Goal: Information Seeking & Learning: Learn about a topic

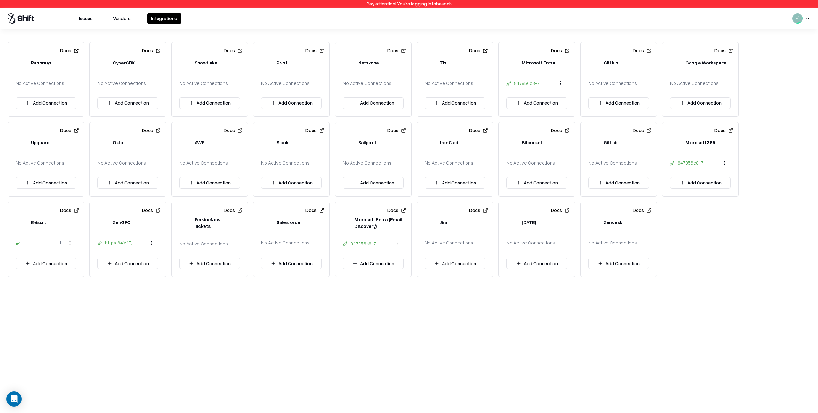
click at [127, 20] on button "Vendors" at bounding box center [121, 19] width 25 height 12
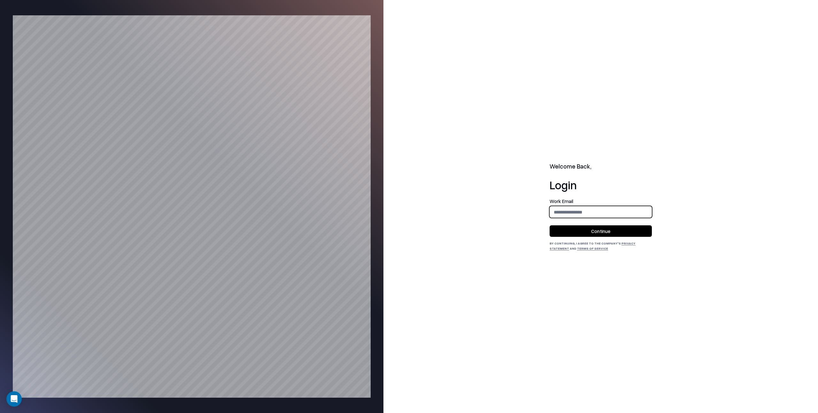
click at [559, 213] on input "email" at bounding box center [601, 212] width 102 height 12
type input "**********"
click at [602, 231] on button "Continue" at bounding box center [600, 232] width 102 height 12
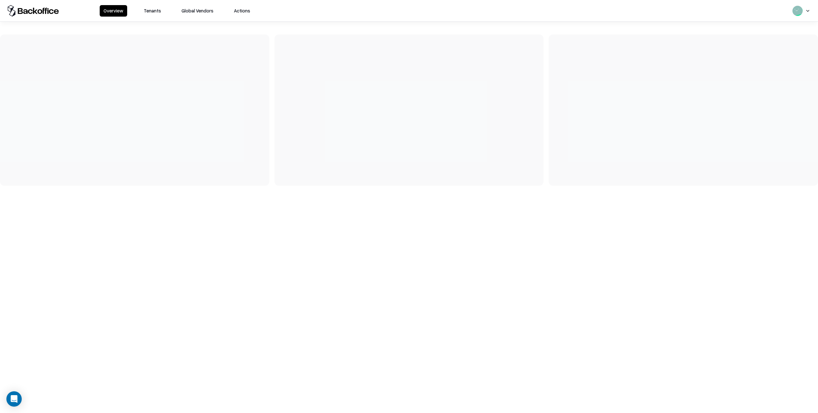
click at [151, 11] on button "Tenants" at bounding box center [152, 11] width 25 height 12
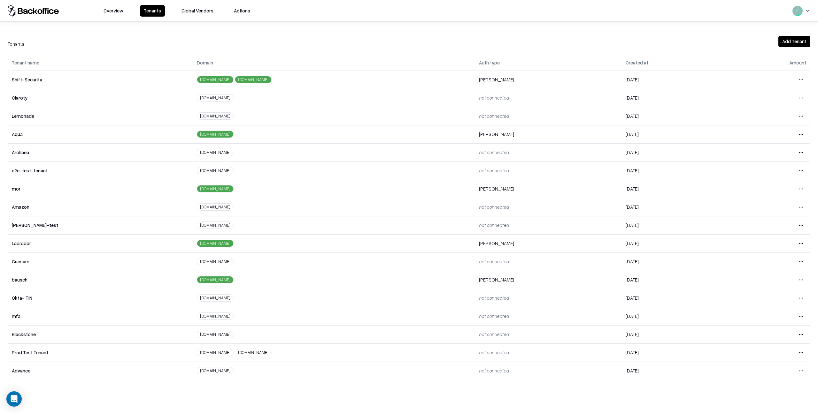
click at [801, 280] on html "Overview Tenants Global Vendors Actions Tenants Add Tenant Tenant name Domain A…" at bounding box center [409, 206] width 818 height 413
click at [758, 333] on div "Login to tenant" at bounding box center [774, 333] width 69 height 13
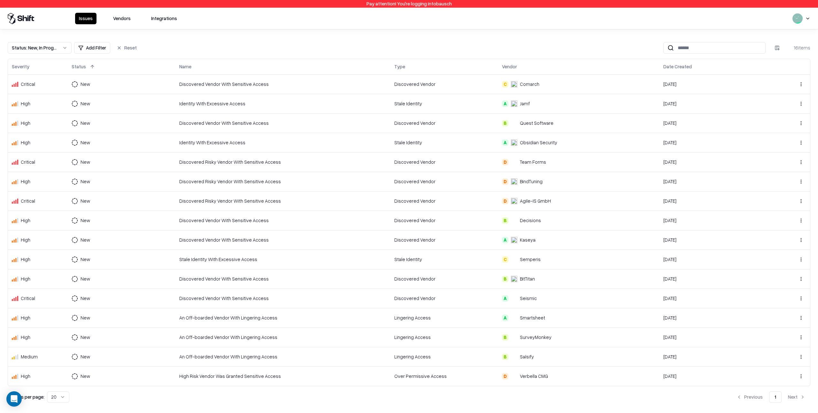
click at [118, 16] on button "Vendors" at bounding box center [121, 19] width 25 height 12
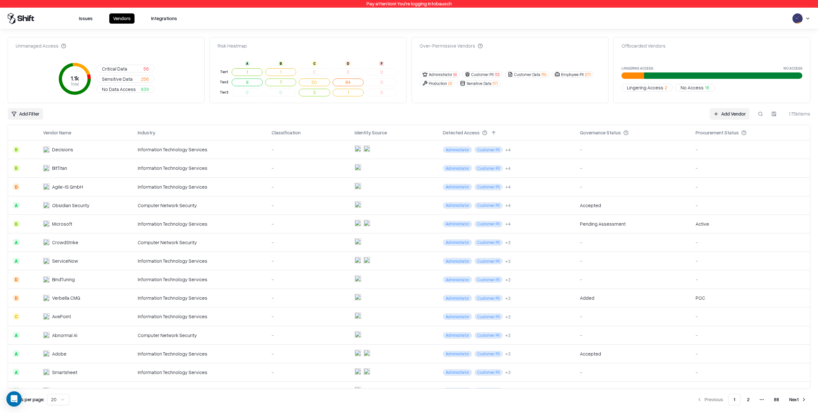
click at [245, 149] on div "Information Technology Services" at bounding box center [200, 149] width 124 height 7
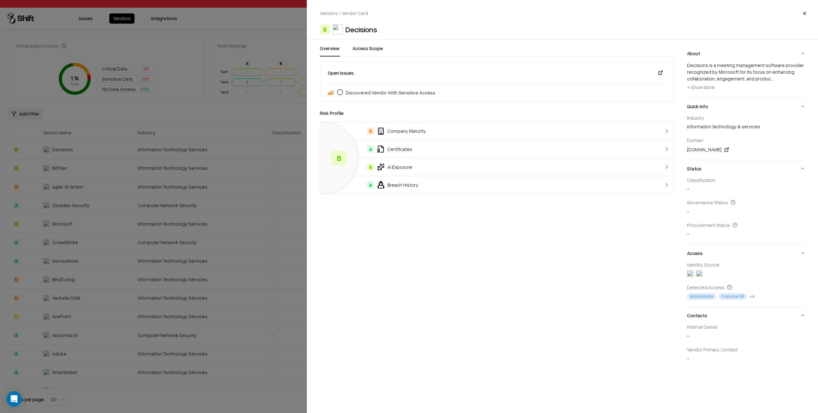
click at [577, 132] on div "D Company Maturity" at bounding box center [477, 131] width 304 height 8
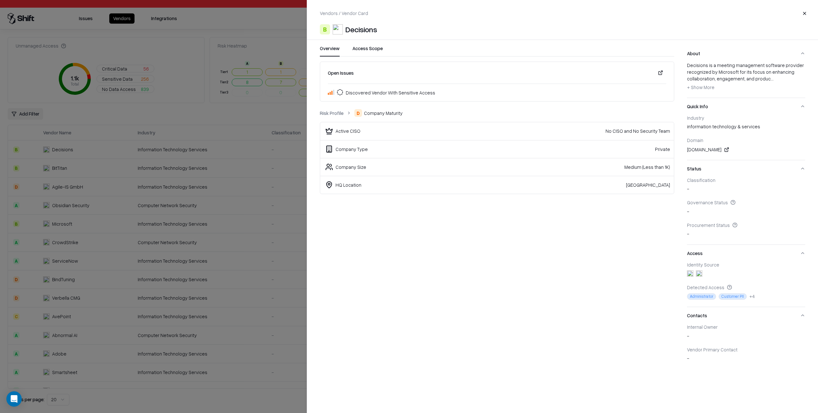
click at [337, 113] on link "Risk Profile" at bounding box center [332, 113] width 24 height 7
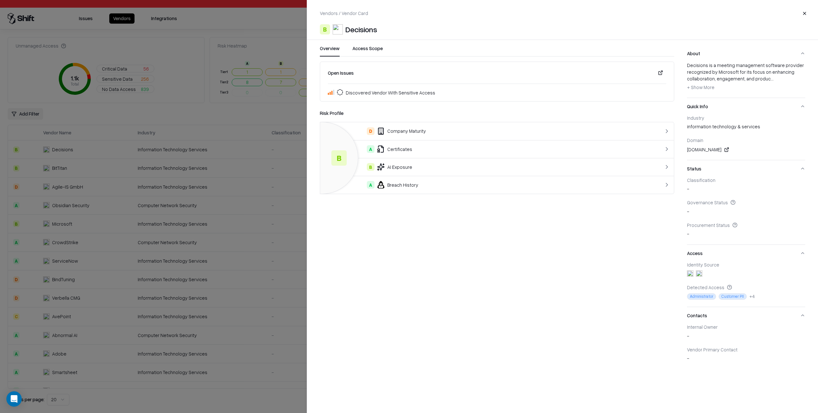
click at [448, 150] on div "A Certificates" at bounding box center [477, 149] width 304 height 8
click at [336, 113] on link "Risk Profile" at bounding box center [332, 113] width 24 height 7
click at [618, 186] on div "A Breach History" at bounding box center [477, 185] width 304 height 8
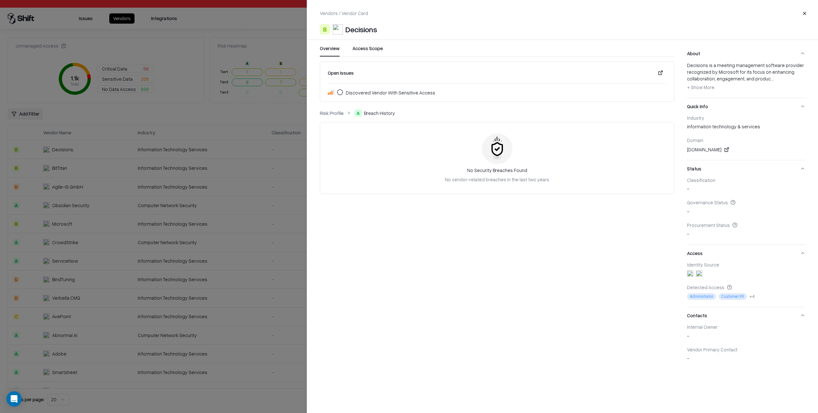
click at [661, 73] on button at bounding box center [661, 73] width 12 height 12
click at [335, 113] on link "Risk Profile" at bounding box center [332, 113] width 24 height 7
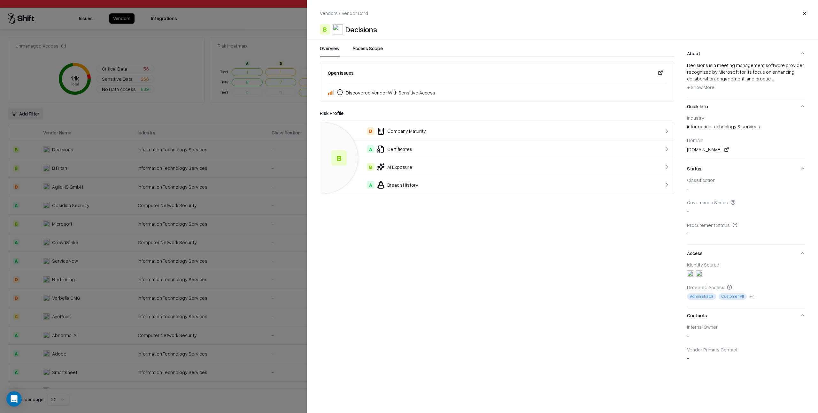
click at [289, 154] on div at bounding box center [409, 206] width 818 height 413
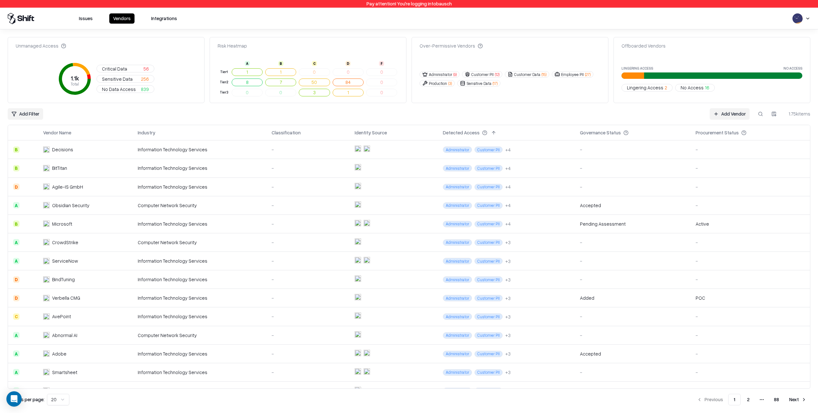
click at [625, 166] on div "-" at bounding box center [632, 168] width 105 height 7
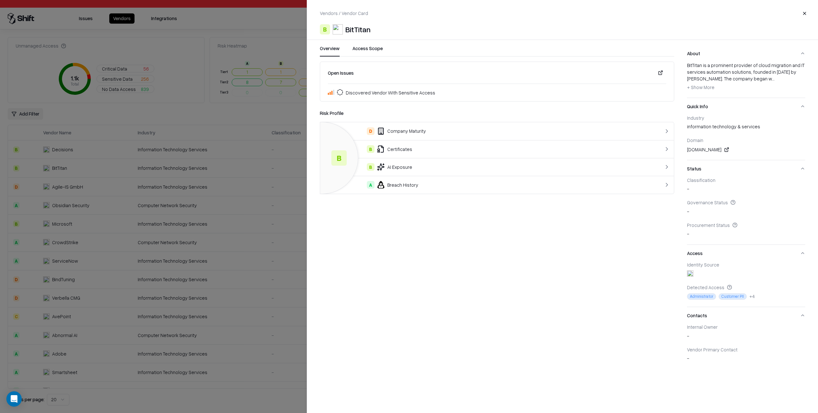
click at [301, 167] on div at bounding box center [409, 206] width 818 height 413
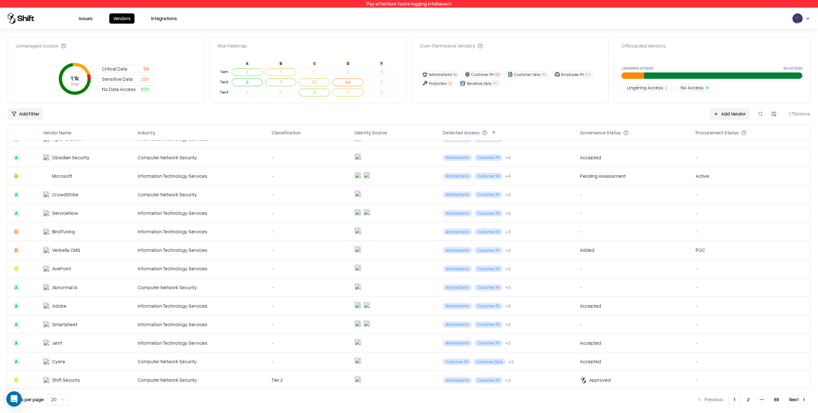
scroll to position [49, 0]
click at [89, 18] on button "Issues" at bounding box center [85, 18] width 21 height 10
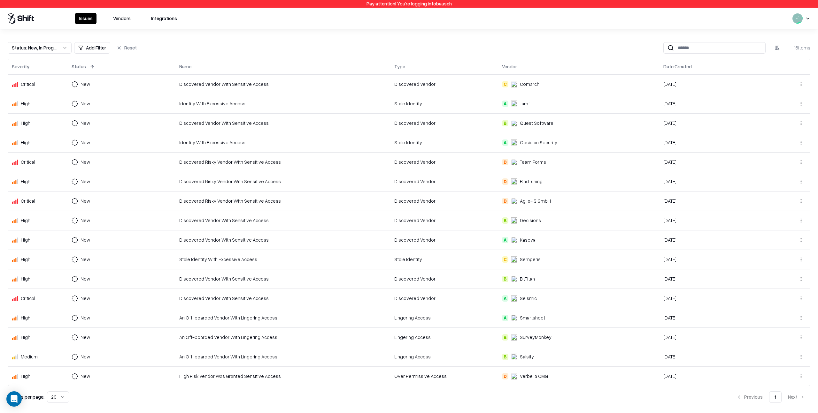
click at [458, 84] on div "Discovered Vendor" at bounding box center [444, 84] width 100 height 7
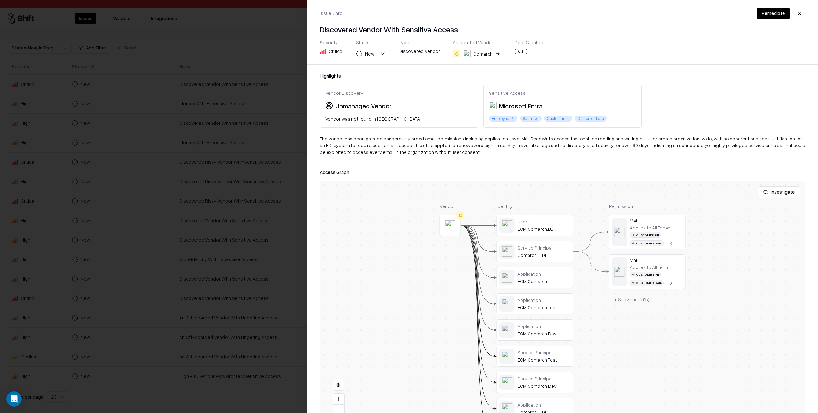
click at [492, 53] on button "C Comarch" at bounding box center [477, 54] width 49 height 12
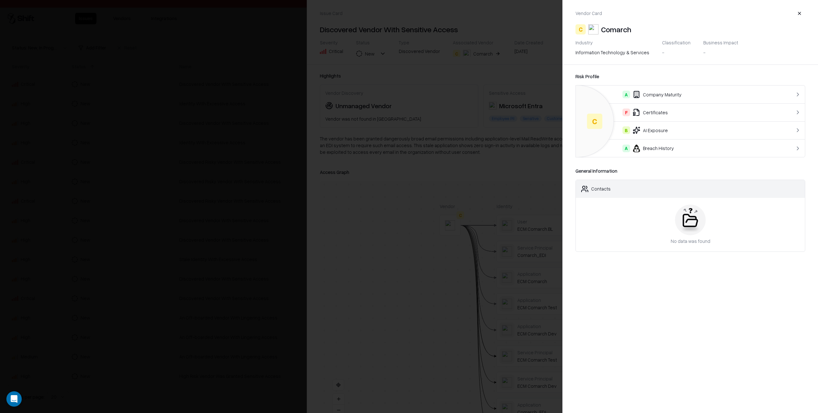
click at [482, 72] on div at bounding box center [409, 206] width 818 height 413
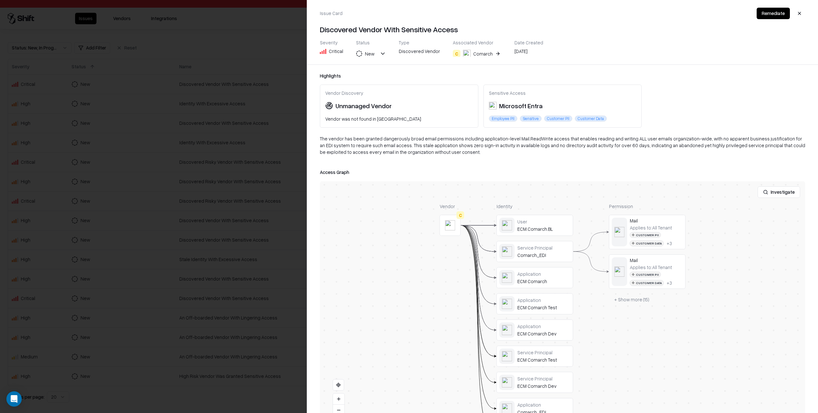
click at [781, 192] on button "Investigate" at bounding box center [778, 193] width 42 height 12
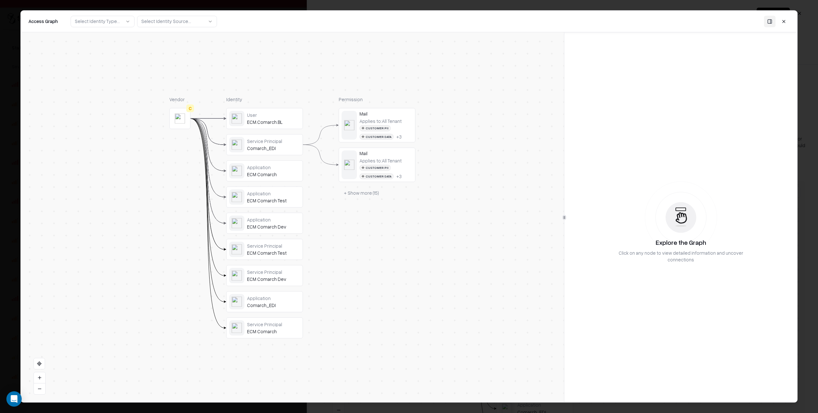
click at [391, 115] on div "Mail" at bounding box center [385, 114] width 53 height 6
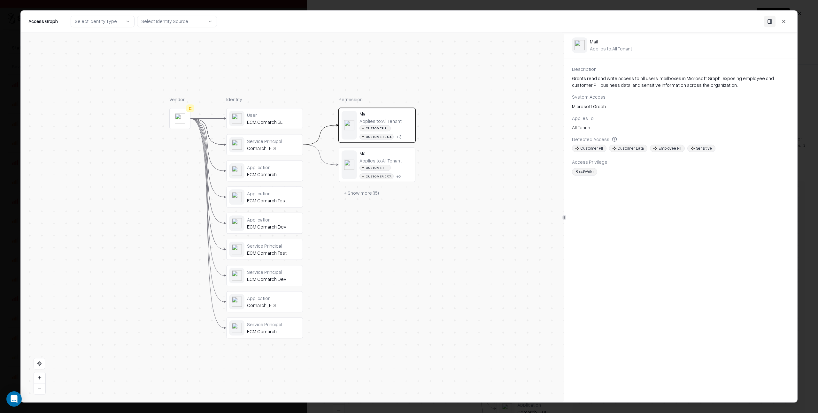
click at [784, 21] on button at bounding box center [784, 22] width 12 height 12
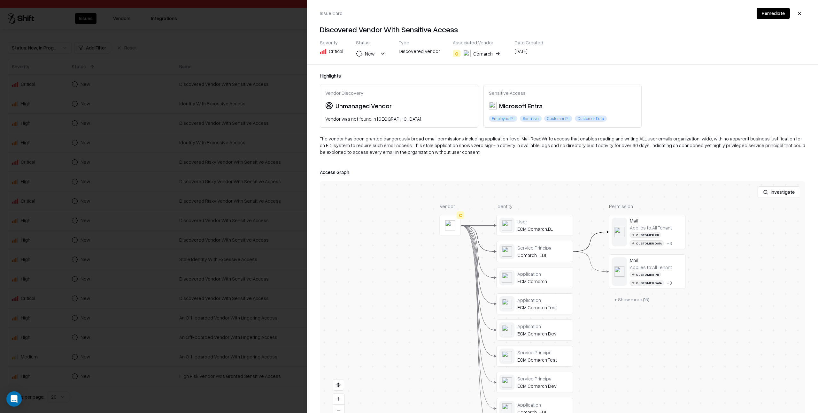
click at [380, 53] on button "New" at bounding box center [371, 54] width 30 height 12
click at [380, 48] on div "Status New" at bounding box center [371, 48] width 30 height 17
click at [801, 12] on button "button" at bounding box center [800, 14] width 12 height 12
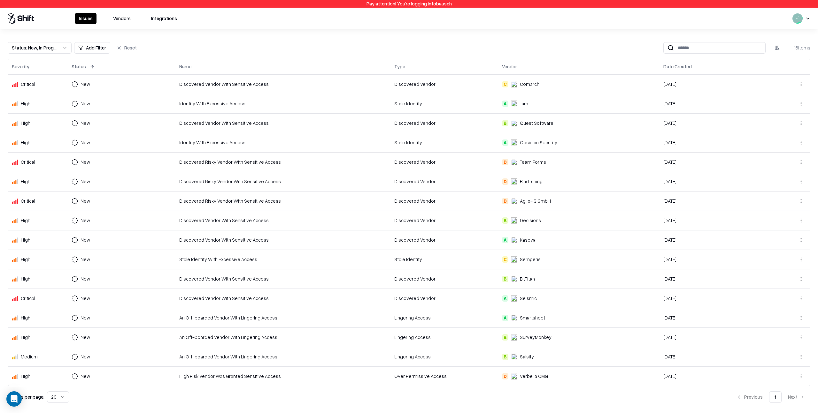
click at [120, 18] on button "Vendors" at bounding box center [121, 19] width 25 height 12
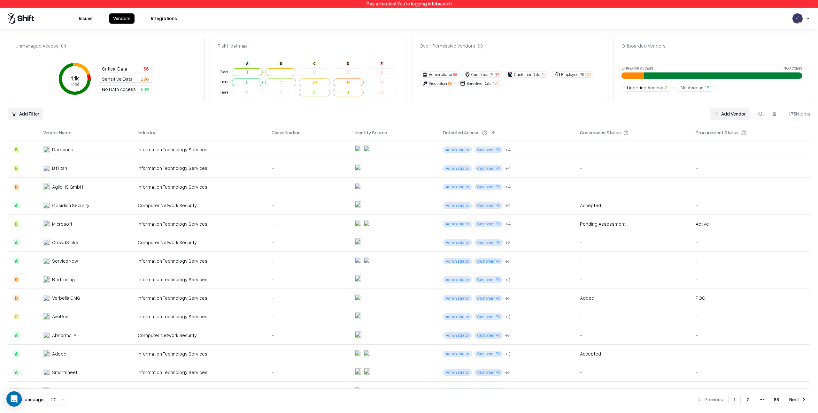
click at [541, 167] on td "Administrator Customer PII + 4" at bounding box center [506, 168] width 137 height 19
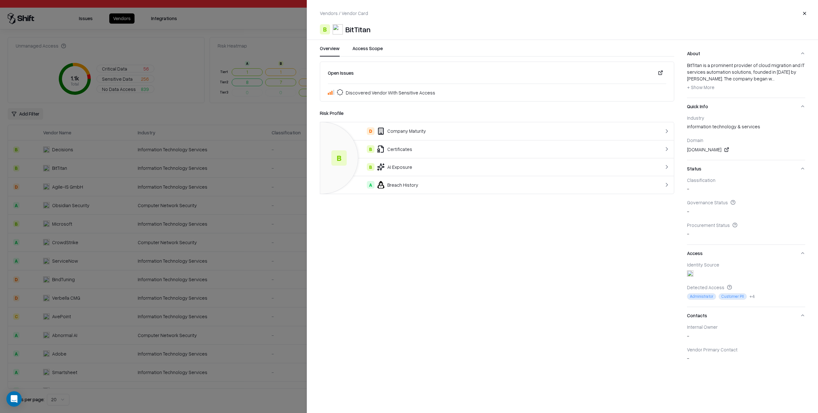
click at [802, 106] on button "Quick Info" at bounding box center [746, 106] width 118 height 17
click at [802, 105] on button "Quick Info" at bounding box center [746, 106] width 118 height 17
click at [802, 122] on button "Status" at bounding box center [746, 123] width 118 height 17
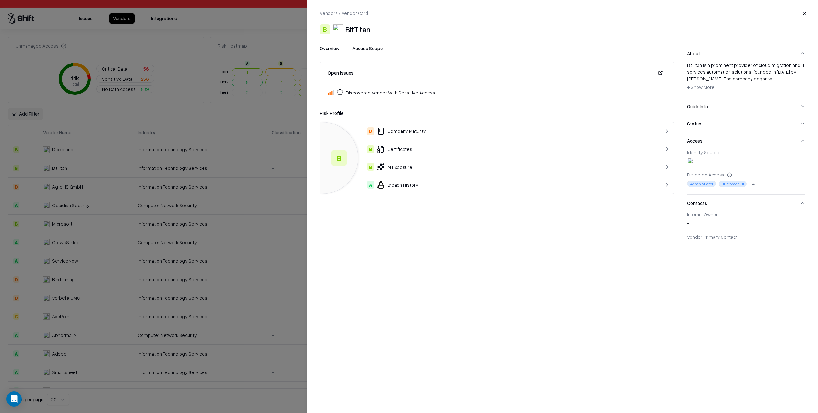
click at [803, 105] on button "Quick Info" at bounding box center [746, 106] width 118 height 17
click at [803, 167] on button "Status" at bounding box center [746, 168] width 118 height 17
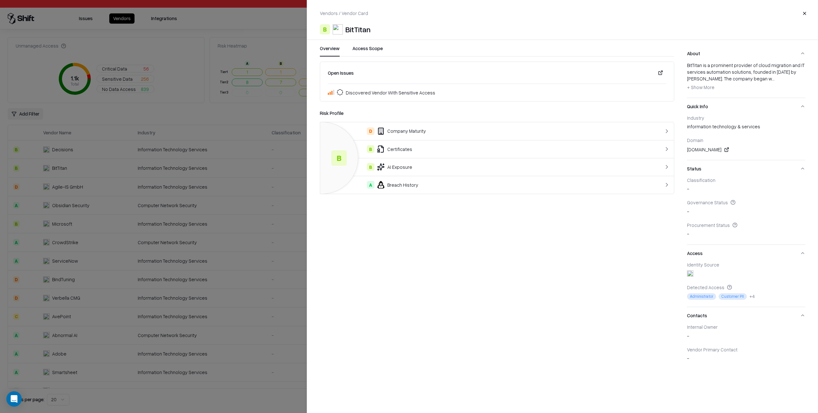
click at [643, 131] on div at bounding box center [654, 131] width 32 height 6
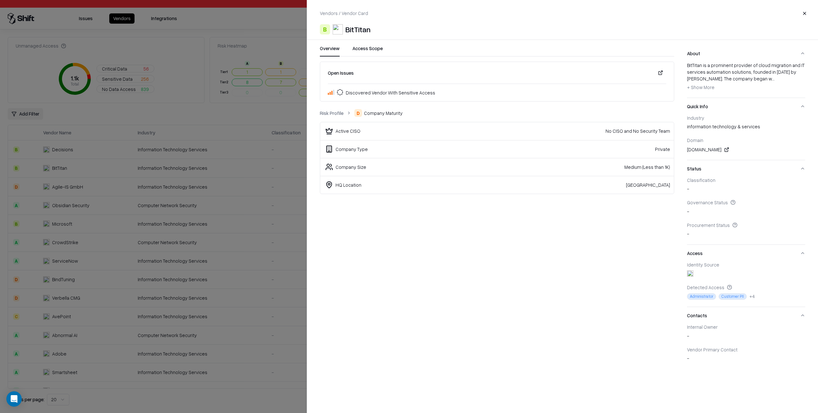
click at [335, 114] on link "Risk Profile" at bounding box center [332, 113] width 24 height 7
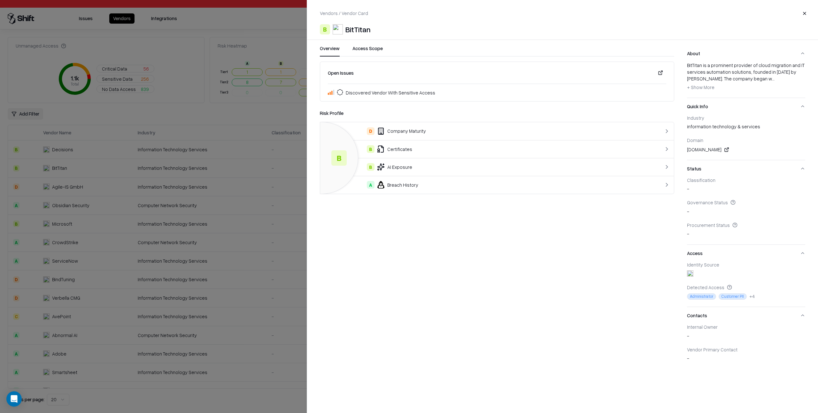
click at [415, 128] on div "D Company Maturity" at bounding box center [477, 131] width 304 height 8
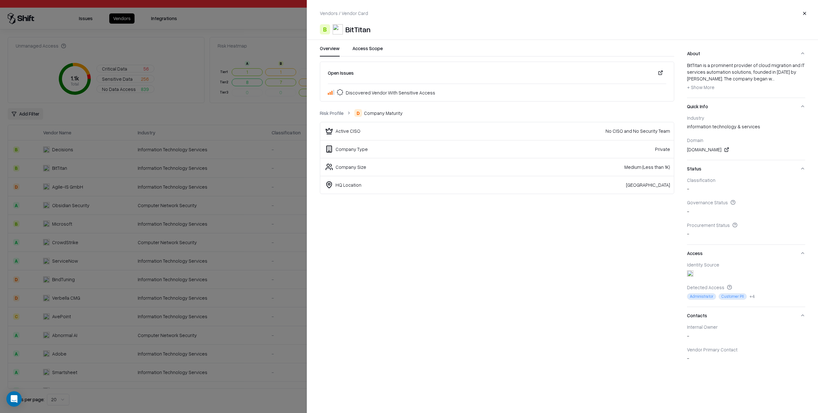
click at [337, 112] on link "Risk Profile" at bounding box center [332, 113] width 24 height 7
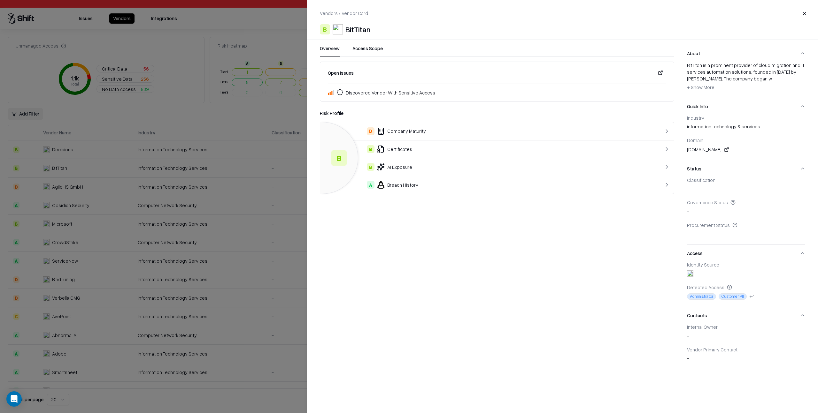
click at [441, 151] on div "B Certificates" at bounding box center [477, 149] width 304 height 8
click at [340, 141] on icon at bounding box center [338, 140] width 13 height 13
click at [330, 112] on link "Risk Profile" at bounding box center [332, 113] width 24 height 7
click at [436, 169] on div "B AI Exposure" at bounding box center [477, 167] width 304 height 8
drag, startPoint x: 352, startPoint y: 132, endPoint x: 351, endPoint y: 137, distance: 5.8
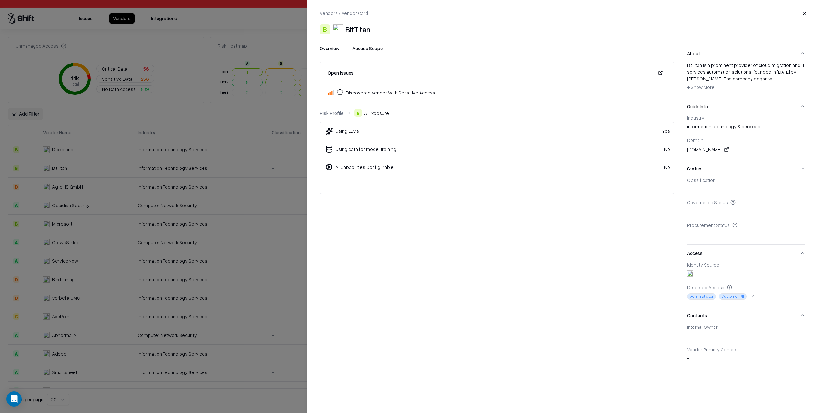
click at [351, 132] on div "Using LLMs" at bounding box center [346, 131] width 23 height 7
drag, startPoint x: 356, startPoint y: 153, endPoint x: 359, endPoint y: 180, distance: 27.7
click at [354, 154] on td "Using data for model training" at bounding box center [468, 149] width 296 height 18
click at [361, 164] on div "AI Capabilities Configurable" at bounding box center [468, 167] width 286 height 8
click at [334, 111] on link "Risk Profile" at bounding box center [332, 113] width 24 height 7
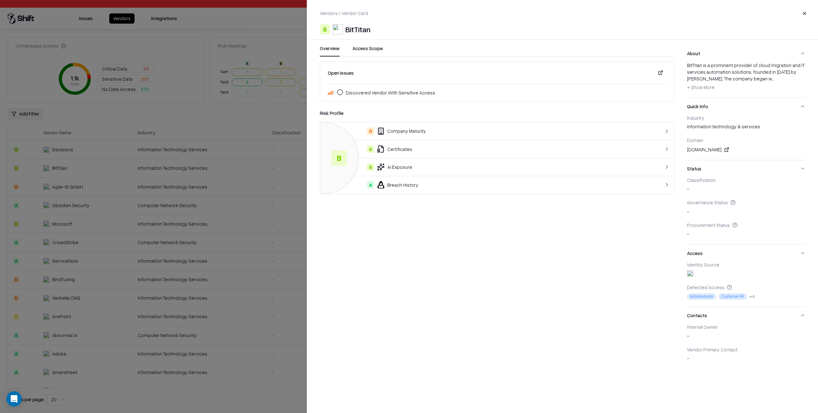
click at [409, 185] on div "A Breach History" at bounding box center [477, 185] width 304 height 8
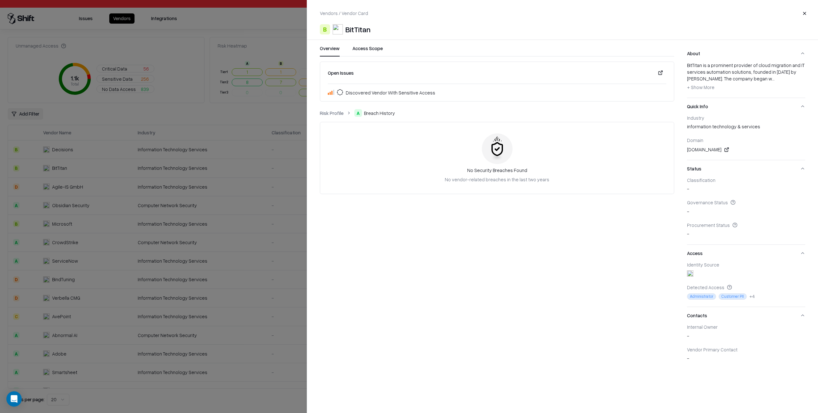
click at [338, 113] on link "Risk Profile" at bounding box center [332, 113] width 24 height 7
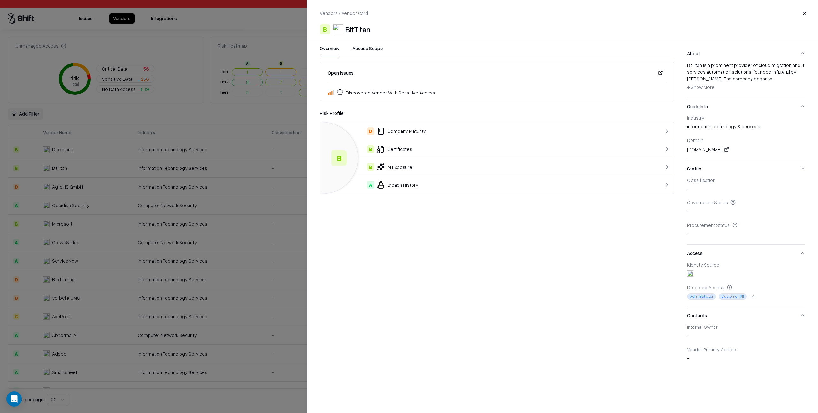
click at [286, 178] on div at bounding box center [409, 206] width 818 height 413
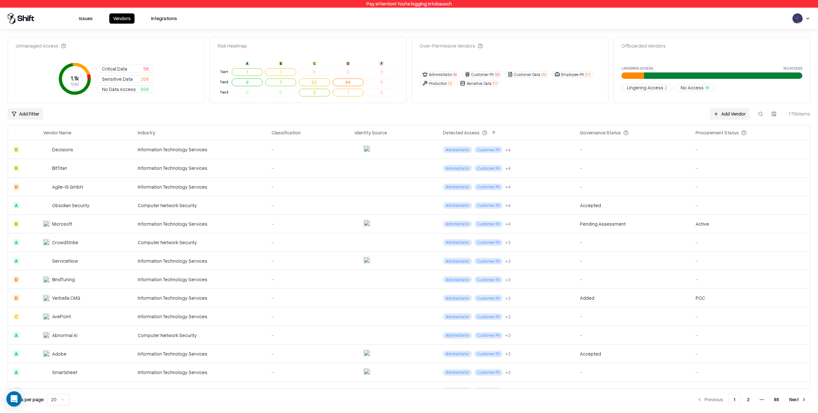
click at [230, 225] on div "Information Technology Services" at bounding box center [200, 224] width 124 height 7
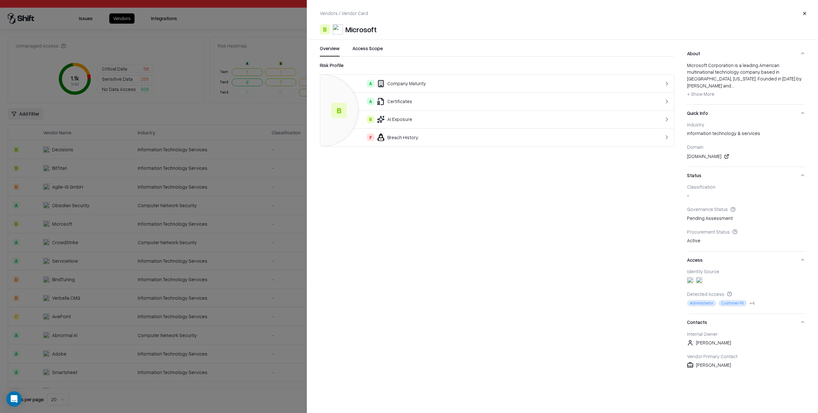
click at [414, 137] on div "F Breach History" at bounding box center [477, 138] width 304 height 8
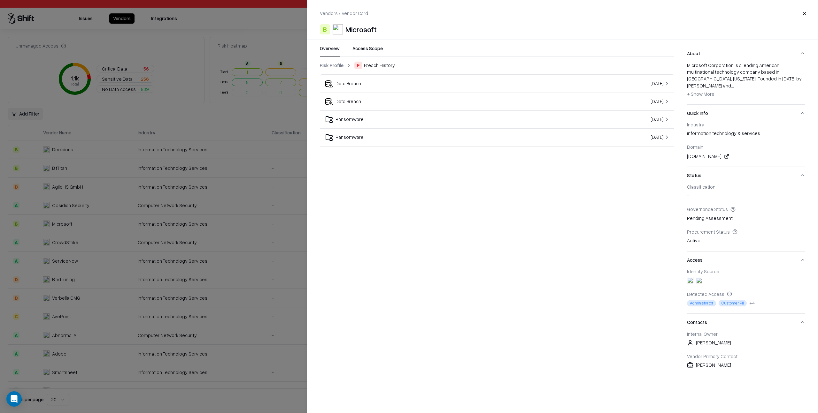
click at [373, 117] on div "Ransomware" at bounding box center [441, 120] width 233 height 8
